Goal: Task Accomplishment & Management: Use online tool/utility

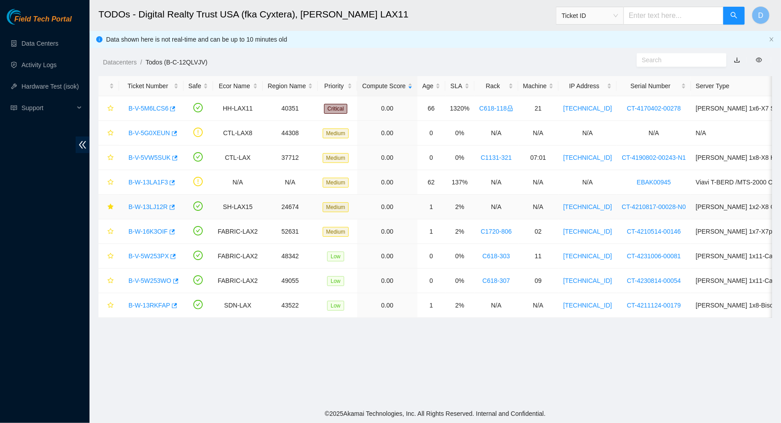
click at [145, 207] on link "B-W-13LJ12R" at bounding box center [147, 206] width 39 height 7
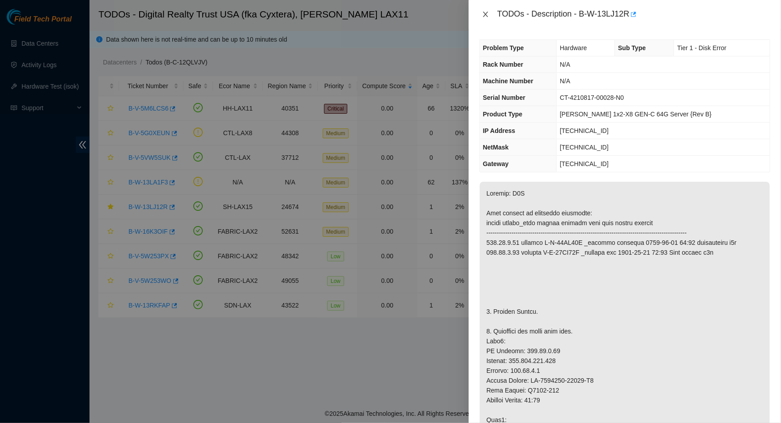
click at [484, 17] on icon "close" at bounding box center [485, 14] width 7 height 7
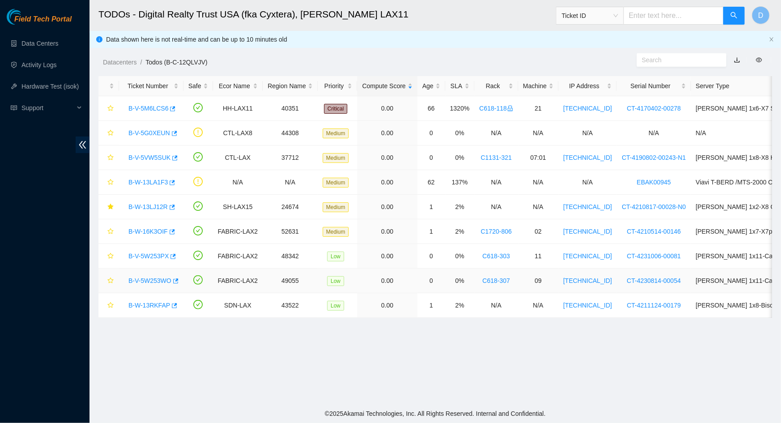
click at [156, 280] on link "B-V-5W253WO" at bounding box center [149, 280] width 43 height 7
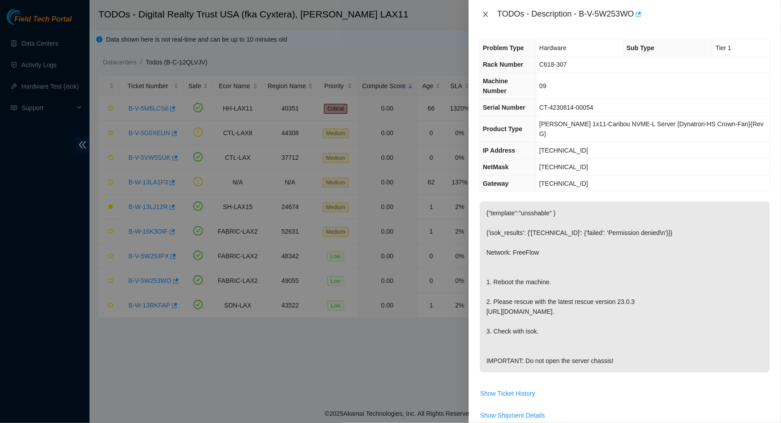
click at [487, 11] on icon "close" at bounding box center [485, 14] width 7 height 7
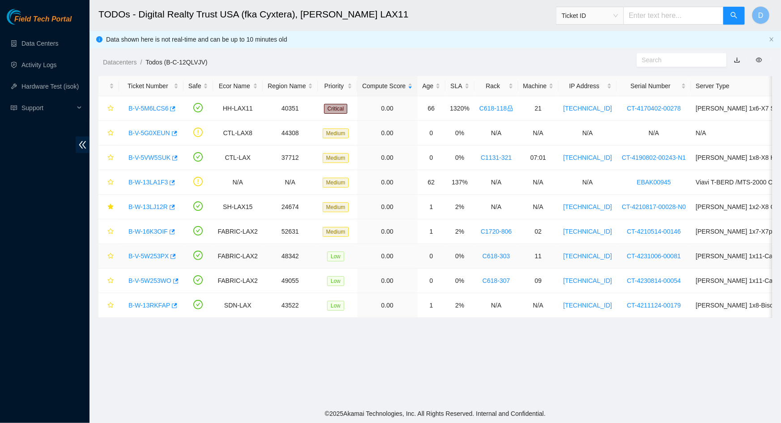
click at [149, 257] on link "B-V-5W253PX" at bounding box center [148, 255] width 40 height 7
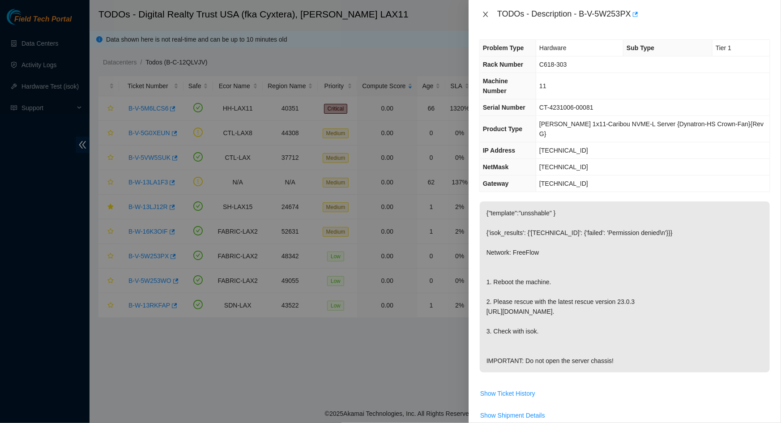
click at [488, 13] on icon "close" at bounding box center [485, 14] width 7 height 7
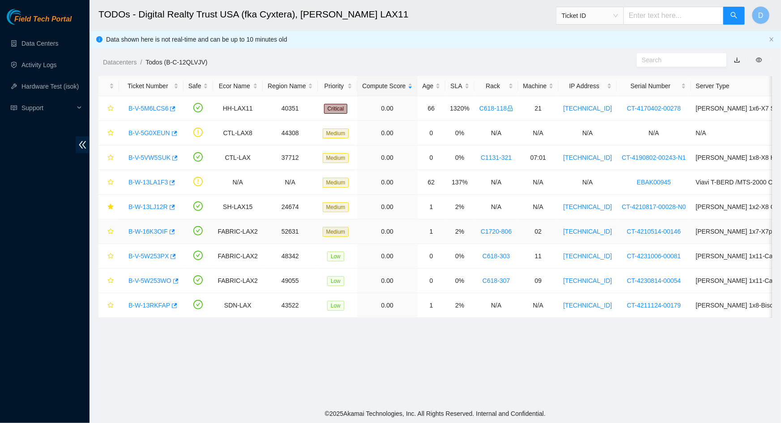
click at [147, 231] on link "B-W-16K3OIF" at bounding box center [147, 231] width 39 height 7
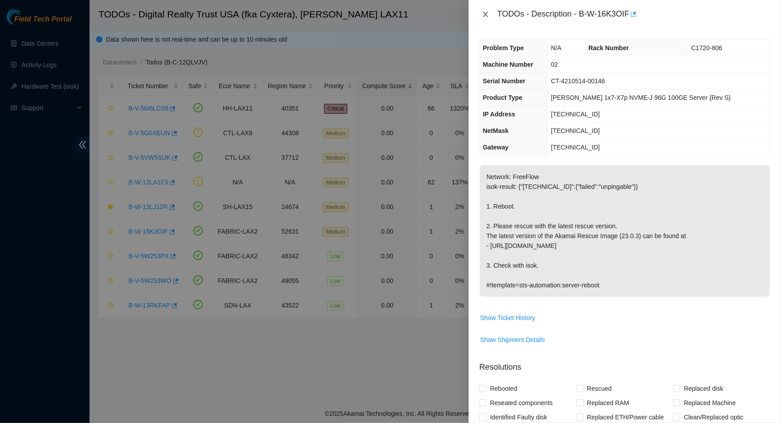
click at [483, 16] on icon "close" at bounding box center [485, 14] width 7 height 7
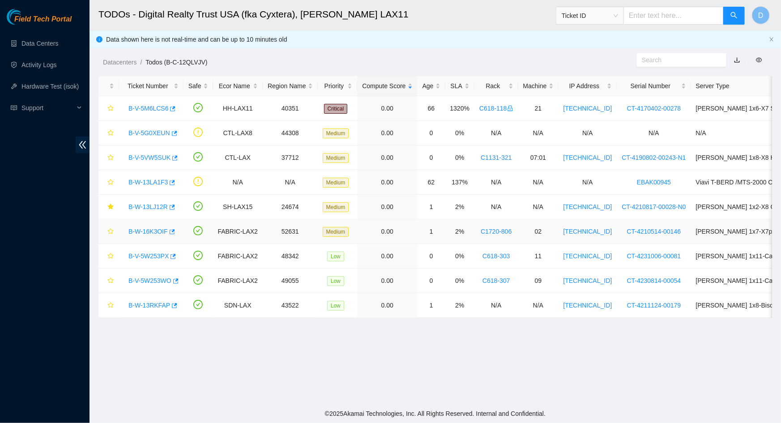
click at [149, 231] on link "B-W-16K3OIF" at bounding box center [147, 231] width 39 height 7
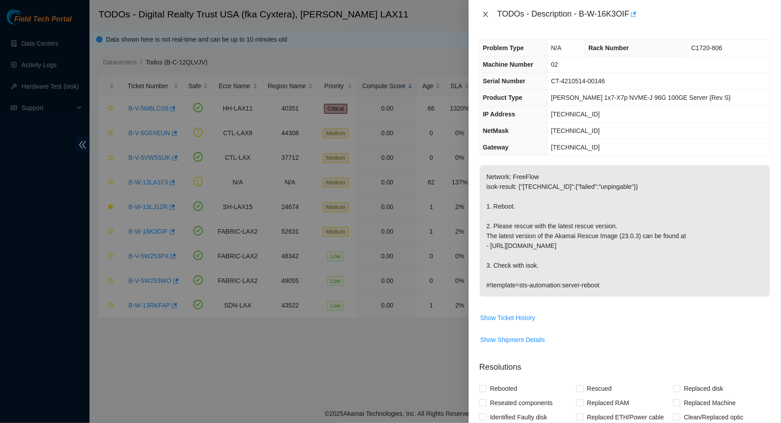
click at [482, 15] on icon "close" at bounding box center [485, 14] width 7 height 7
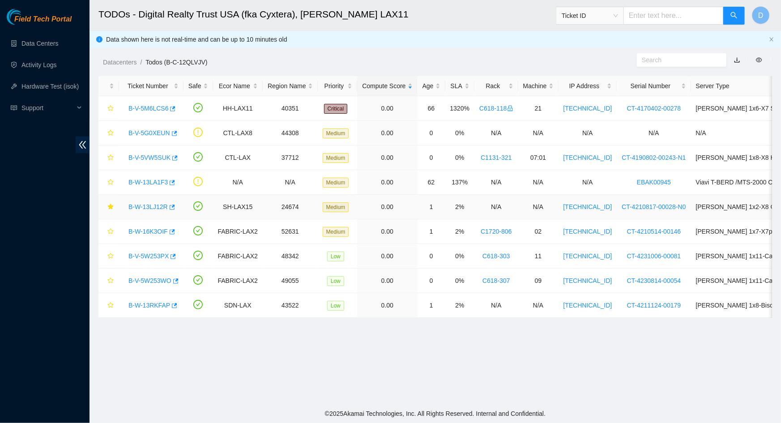
click at [142, 206] on link "B-W-13LJ12R" at bounding box center [147, 206] width 39 height 7
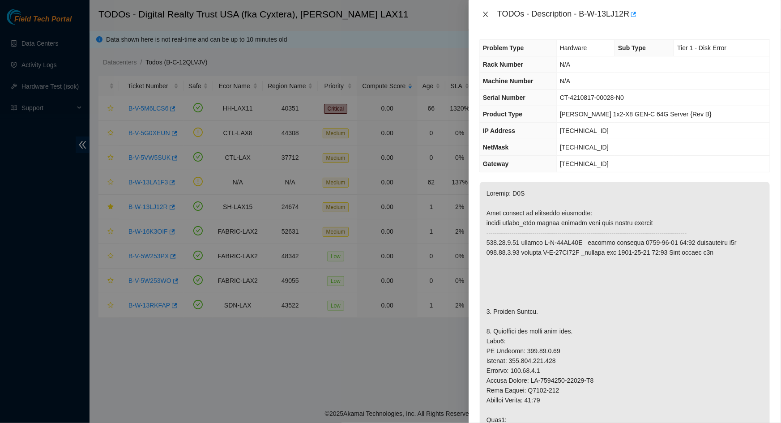
click at [484, 17] on icon "close" at bounding box center [485, 14] width 5 height 5
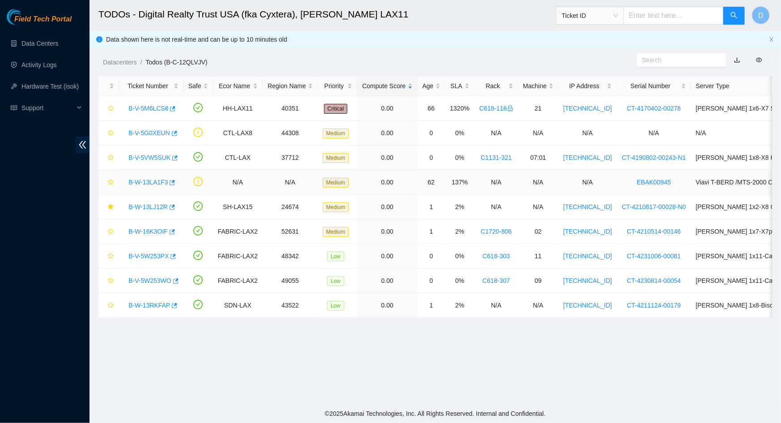
click at [150, 182] on link "B-W-13LA1F3" at bounding box center [147, 182] width 39 height 7
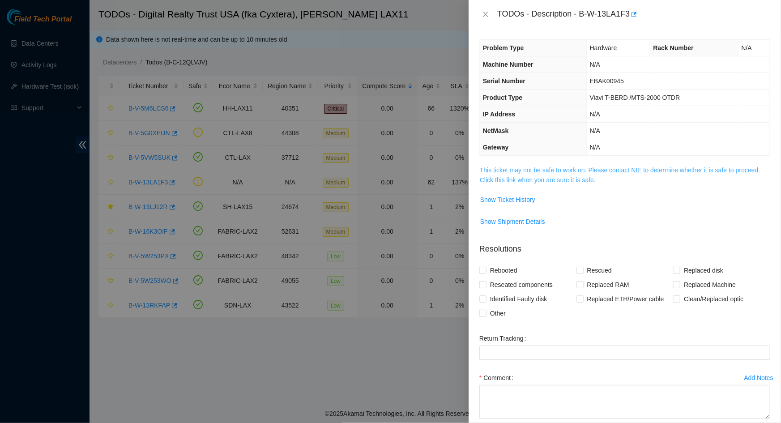
click at [506, 177] on link "This ticket may not be safe to work on. Please contact NIE to determine whether…" at bounding box center [620, 174] width 280 height 17
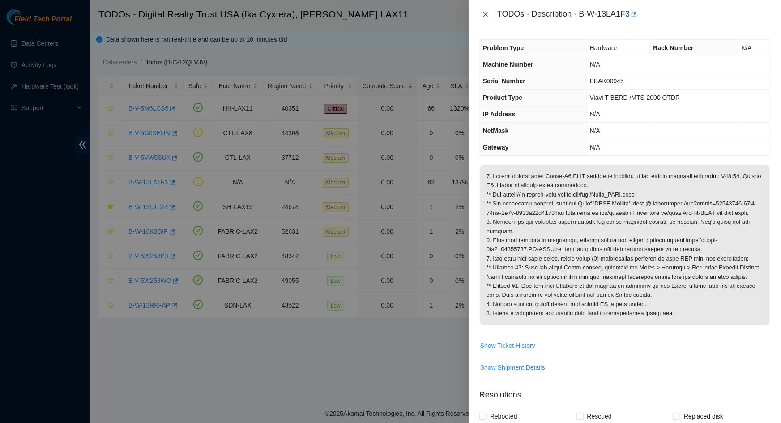
click at [485, 16] on icon "close" at bounding box center [485, 14] width 7 height 7
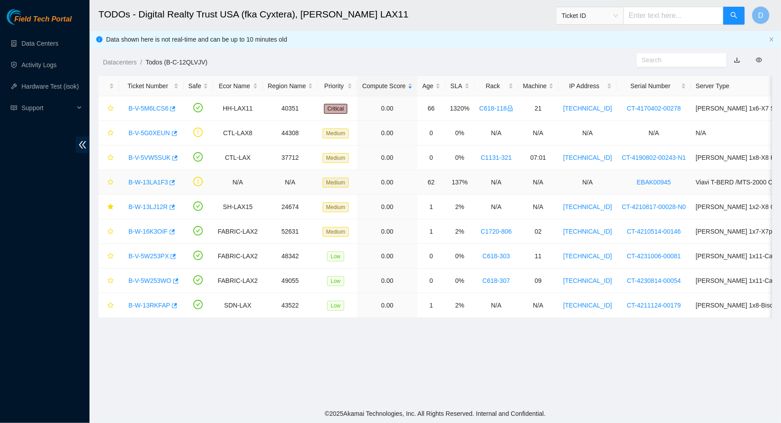
click at [115, 181] on td at bounding box center [108, 182] width 21 height 25
click at [113, 182] on icon "star" at bounding box center [110, 182] width 6 height 6
click at [132, 157] on link "B-V-5VW5SUK" at bounding box center [149, 157] width 42 height 7
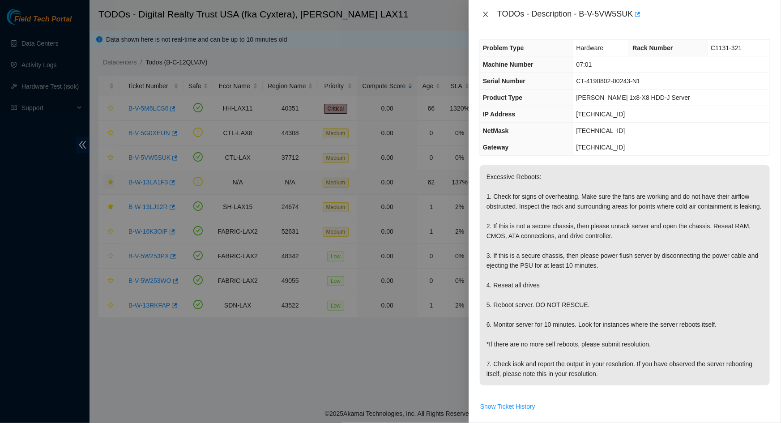
click at [481, 14] on button "Close" at bounding box center [485, 14] width 13 height 9
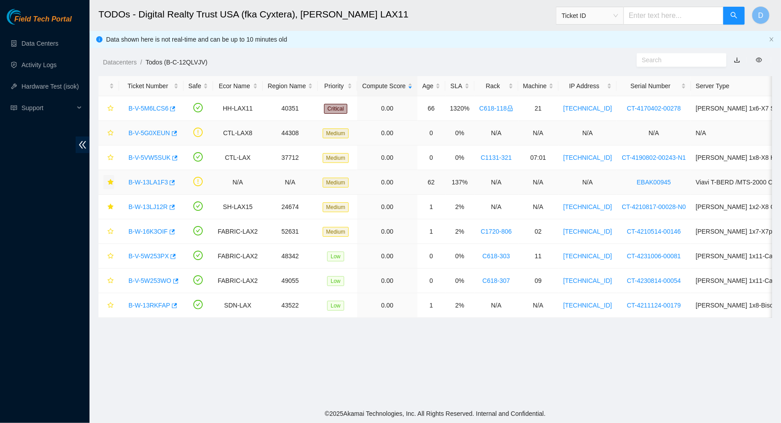
click at [150, 132] on link "B-V-5G0XEUN" at bounding box center [149, 132] width 42 height 7
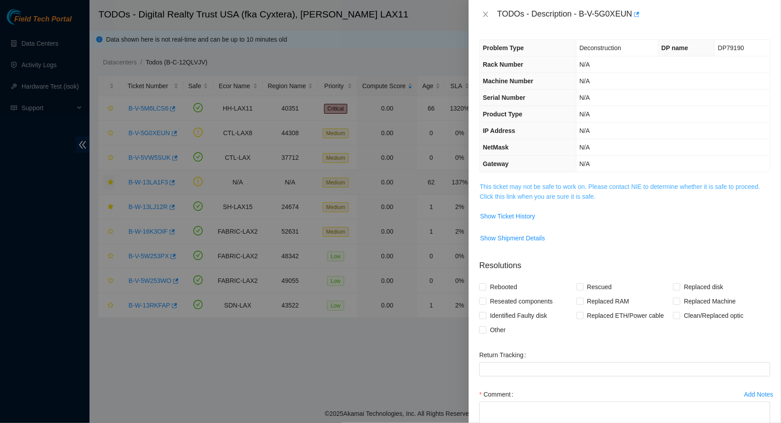
click at [568, 188] on link "This ticket may not be safe to work on. Please contact NIE to determine whether…" at bounding box center [620, 191] width 280 height 17
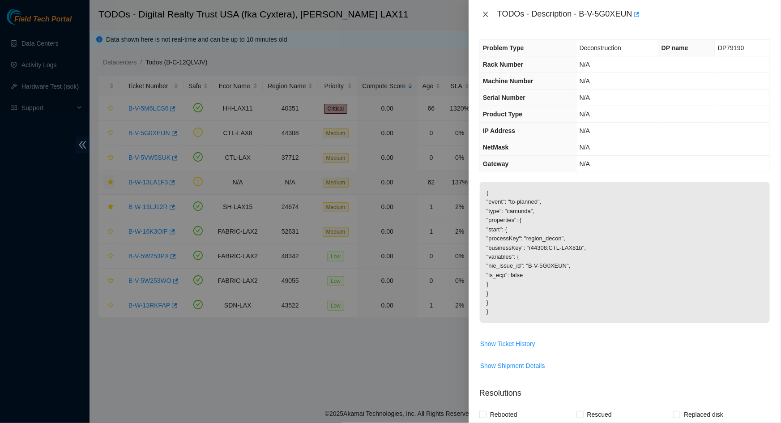
click at [486, 11] on icon "close" at bounding box center [485, 14] width 7 height 7
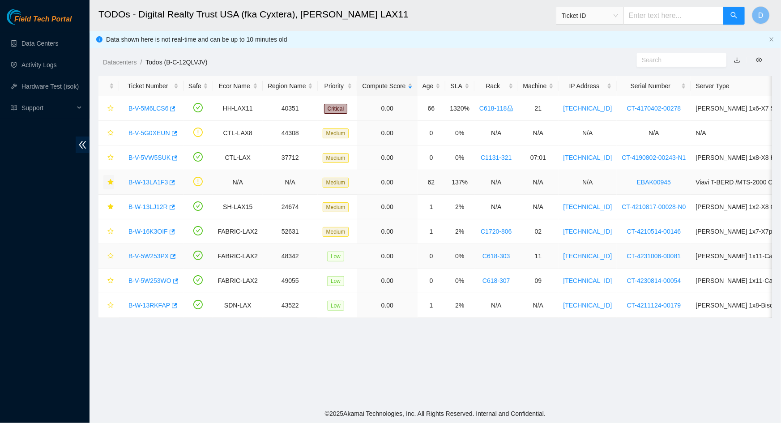
click at [151, 252] on link "B-V-5W253PX" at bounding box center [148, 255] width 40 height 7
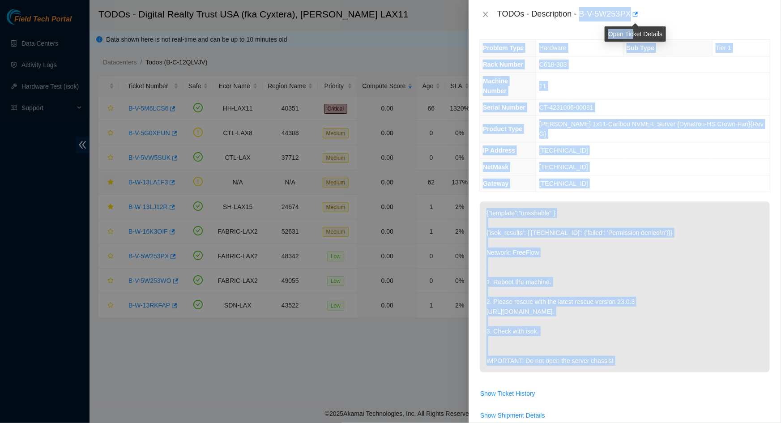
drag, startPoint x: 579, startPoint y: 13, endPoint x: 632, endPoint y: 20, distance: 53.3
click at [632, 20] on body "Field Tech Portal Data Centers Activity Logs Hardware Test (isok) Support TODOs…" at bounding box center [390, 211] width 781 height 423
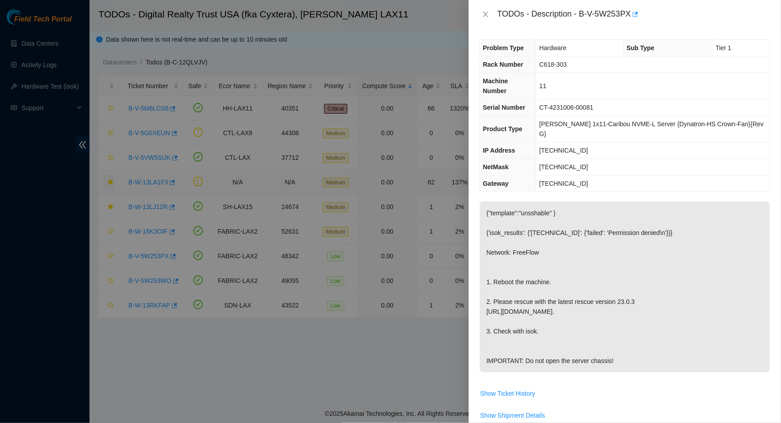
click at [573, 11] on div "TODOs - Description - B-V-5W253PX" at bounding box center [633, 14] width 273 height 14
drag, startPoint x: 581, startPoint y: 13, endPoint x: 629, endPoint y: 19, distance: 48.7
click at [629, 19] on div "TODOs - Description - B-V-5W253PX" at bounding box center [633, 14] width 273 height 14
copy div "B-V-5W253PX"
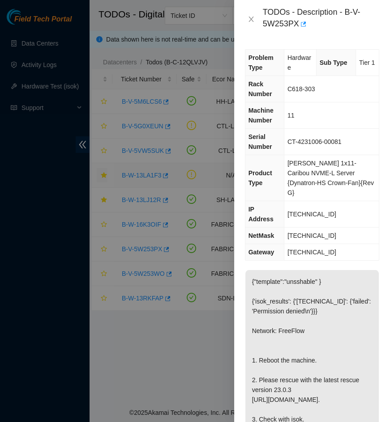
click at [339, 138] on span "CT-4231006-00081" at bounding box center [314, 141] width 54 height 7
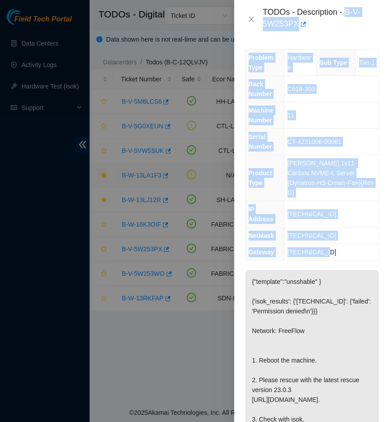
drag, startPoint x: 346, startPoint y: 13, endPoint x: 361, endPoint y: 231, distance: 218.0
click at [361, 231] on div "TODOs - Description - B-V-5W253PX Problem Type Hardware Sub Type Tier 1 Rack Nu…" at bounding box center [312, 211] width 156 height 422
copy div "B-V-5W253PX Problem Type Hardware Sub Type Tier 1 Rack Number C618-303 Machine …"
click at [351, 109] on td "11" at bounding box center [331, 115] width 95 height 26
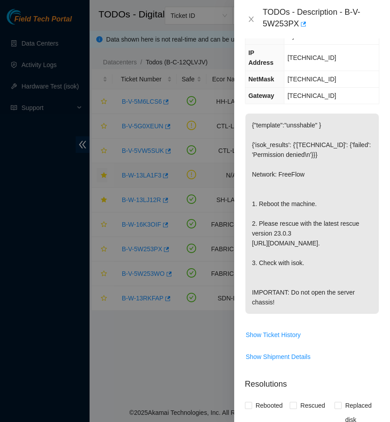
scroll to position [122, 0]
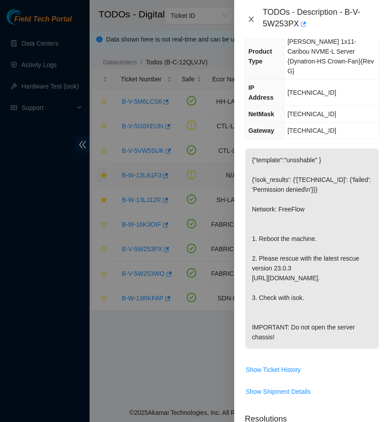
click at [252, 17] on icon "close" at bounding box center [250, 19] width 5 height 5
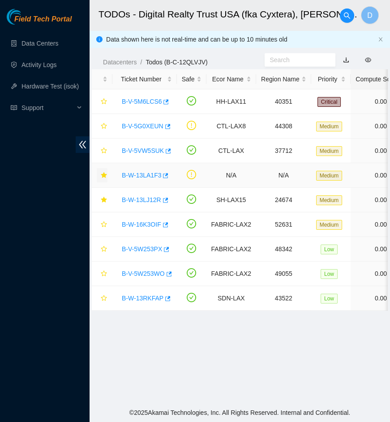
scroll to position [107, 0]
click at [104, 251] on icon "star" at bounding box center [104, 249] width 6 height 6
click at [139, 248] on link "B-V-5W253PX" at bounding box center [142, 249] width 40 height 7
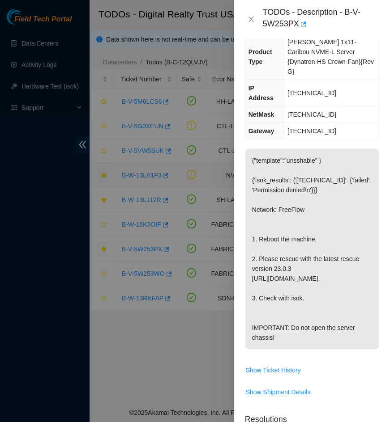
scroll to position [122, 0]
drag, startPoint x: 255, startPoint y: 161, endPoint x: 286, endPoint y: 161, distance: 30.9
click at [286, 161] on p "{"template":"unsshable" } {'isok_results': {'[TECHNICAL_ID]': {'failed': 'Permi…" at bounding box center [311, 249] width 133 height 200
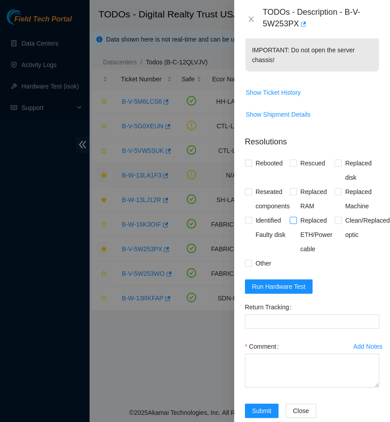
scroll to position [432, 0]
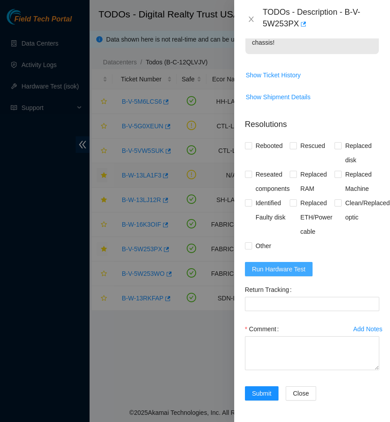
click at [303, 264] on span "Run Hardware Test" at bounding box center [279, 269] width 54 height 10
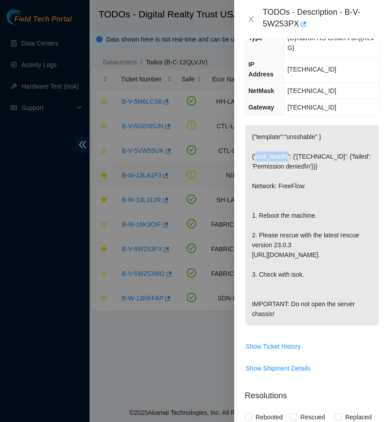
scroll to position [107, 0]
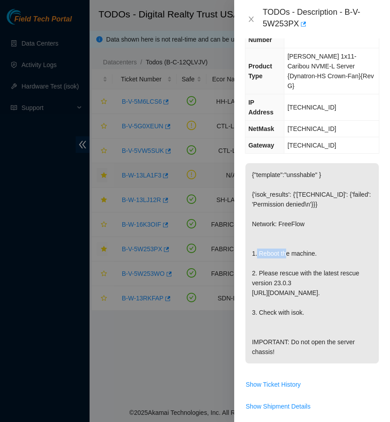
drag, startPoint x: 257, startPoint y: 233, endPoint x: 287, endPoint y: 238, distance: 30.4
click at [287, 238] on p "{"template":"unsshable" } {'isok_results': {'[TECHNICAL_ID]': {'failed': 'Permi…" at bounding box center [311, 263] width 133 height 200
drag, startPoint x: 258, startPoint y: 253, endPoint x: 311, endPoint y: 264, distance: 54.9
click at [311, 264] on p "{"template":"unsshable" } {'isok_results': {'[TECHNICAL_ID]': {'failed': 'Permi…" at bounding box center [311, 263] width 133 height 200
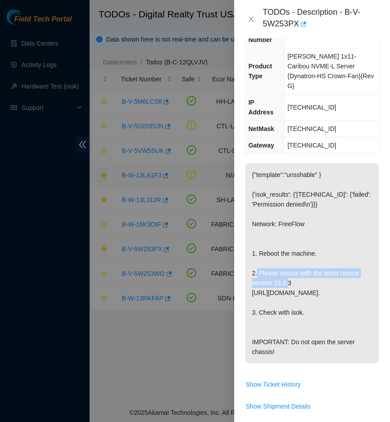
click at [311, 264] on p "{"template":"unsshable" } {'isok_results': {'[TECHNICAL_ID]': {'failed': 'Permi…" at bounding box center [311, 263] width 133 height 200
drag, startPoint x: 257, startPoint y: 251, endPoint x: 304, endPoint y: 266, distance: 49.3
click at [304, 266] on p "{"template":"unsshable" } {'isok_results': {'[TECHNICAL_ID]': {'failed': 'Permi…" at bounding box center [311, 263] width 133 height 200
drag, startPoint x: 305, startPoint y: 303, endPoint x: 271, endPoint y: 301, distance: 34.5
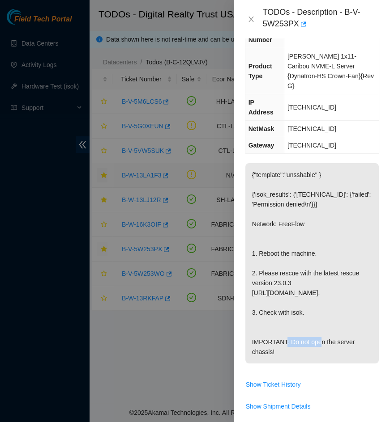
click at [271, 301] on p "{"template":"unsshable" } {'isok_results': {'[TECHNICAL_ID]': {'failed': 'Permi…" at bounding box center [311, 263] width 133 height 200
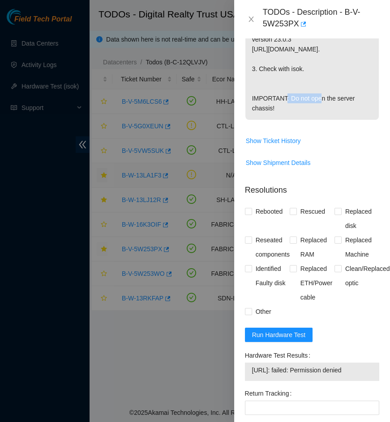
scroll to position [392, 0]
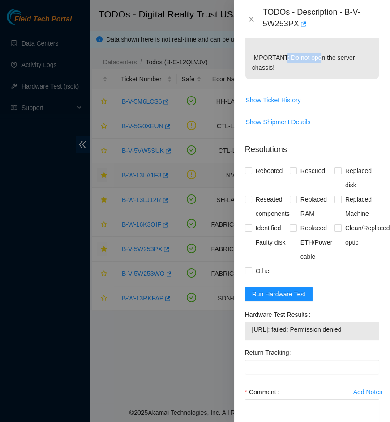
drag, startPoint x: 366, startPoint y: 341, endPoint x: 332, endPoint y: 321, distance: 39.1
click at [293, 336] on td "[URL]: failed: Permission denied" at bounding box center [311, 331] width 121 height 14
click at [336, 319] on div "Hardware Test Results" at bounding box center [312, 315] width 134 height 14
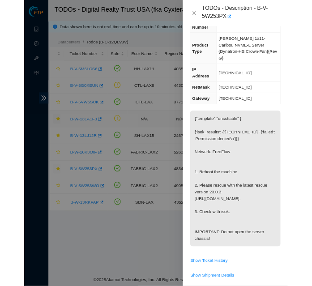
scroll to position [117, 0]
